Goal: Find specific page/section: Find specific page/section

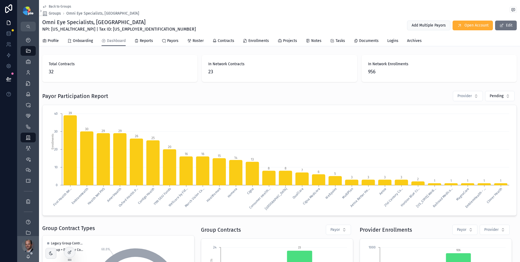
click at [197, 31] on div "Omni Eye Specialists, PA NPI: [US_HEALTHCARE_NPI] | Tax ID: [US_EMPLOYER_IDENTI…" at bounding box center [279, 25] width 475 height 14
click at [32, 73] on div "Providers 295" at bounding box center [28, 72] width 9 height 9
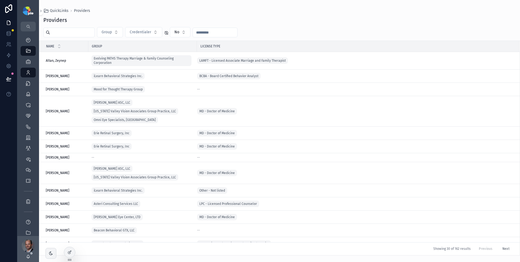
click at [83, 36] on input "scrollable content" at bounding box center [72, 33] width 44 height 8
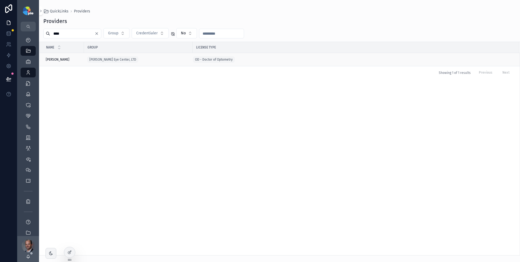
type input "****"
click at [70, 61] on div "[PERSON_NAME] [PERSON_NAME]" at bounding box center [63, 59] width 35 height 4
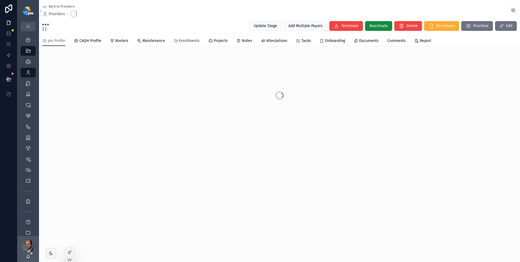
click at [188, 40] on span "Enrollments" at bounding box center [189, 40] width 21 height 5
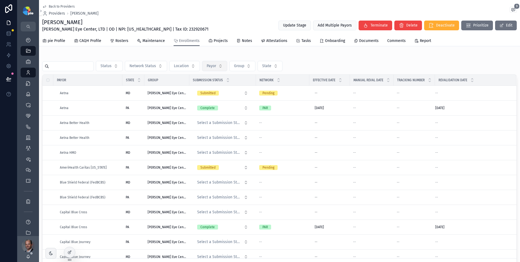
click at [216, 67] on span "Payor" at bounding box center [211, 65] width 9 height 5
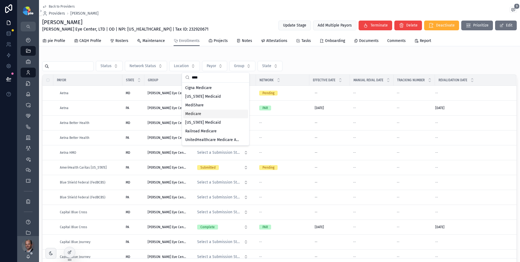
type input "****"
click at [210, 111] on div "Medicare" at bounding box center [215, 114] width 65 height 9
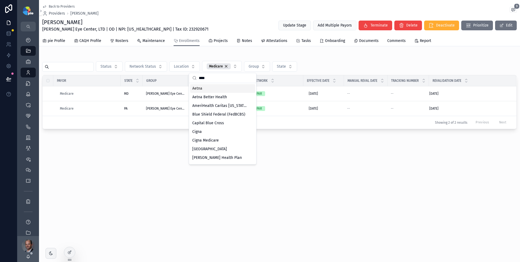
click at [318, 67] on div "Status Network Status Location Medicare Group State" at bounding box center [279, 66] width 475 height 11
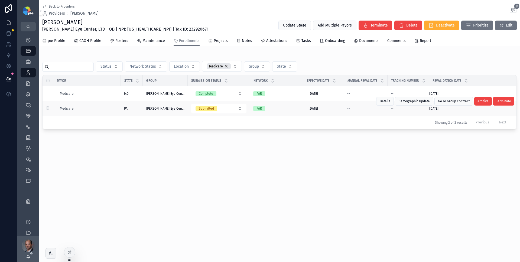
click at [101, 107] on div "Medicare" at bounding box center [89, 108] width 58 height 4
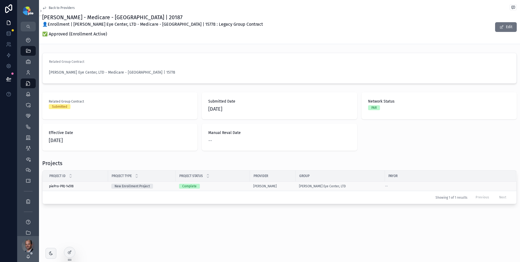
click at [98, 187] on div "piePro-PRJ-14518 piePro-PRJ-14518" at bounding box center [77, 186] width 56 height 4
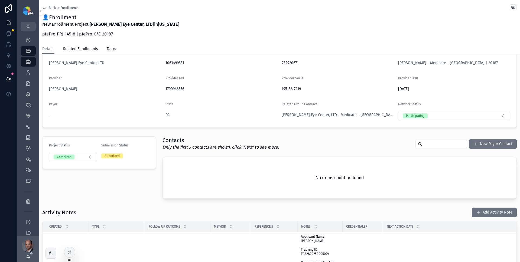
scroll to position [150, 0]
